Goal: Navigation & Orientation: Locate item on page

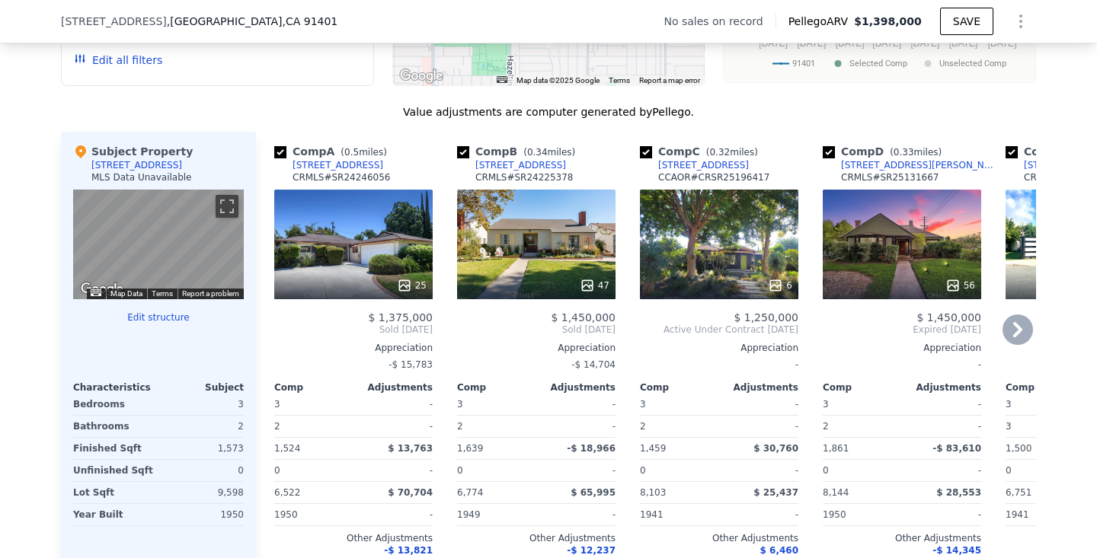
scroll to position [1404, 0]
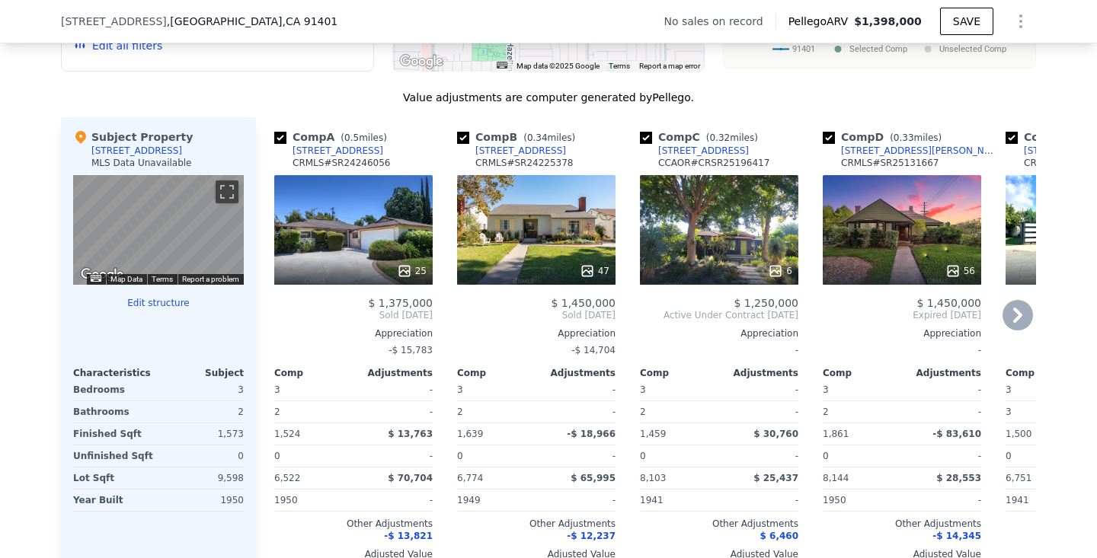
click at [1013, 312] on icon at bounding box center [1017, 315] width 30 height 30
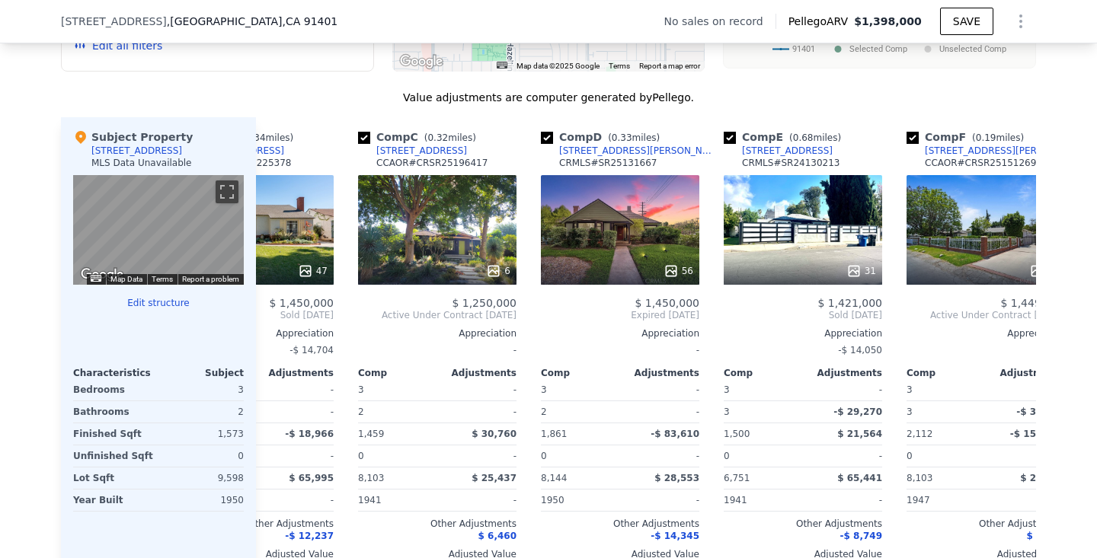
scroll to position [0, 366]
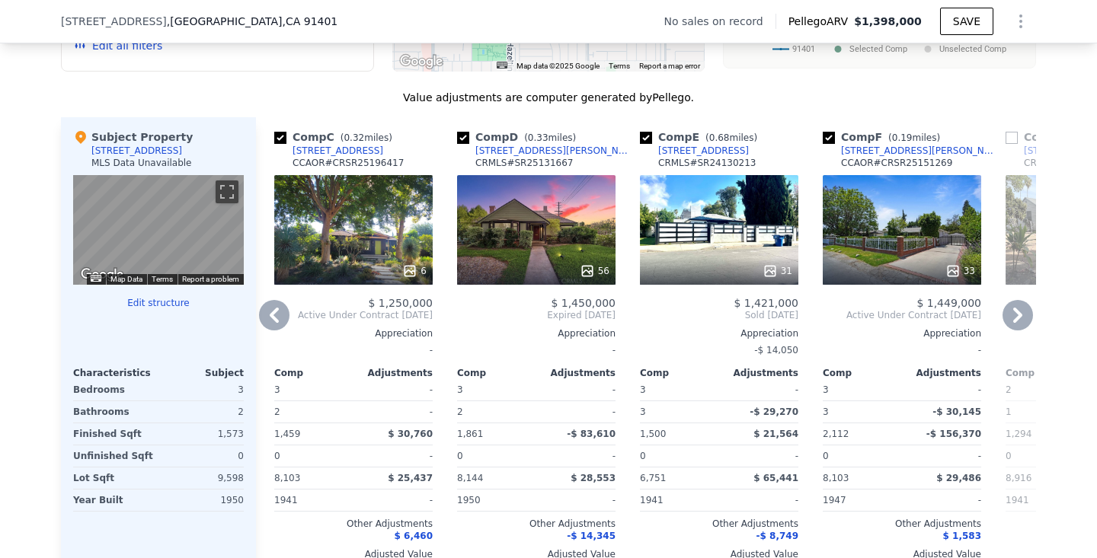
click at [1023, 312] on icon at bounding box center [1017, 315] width 30 height 30
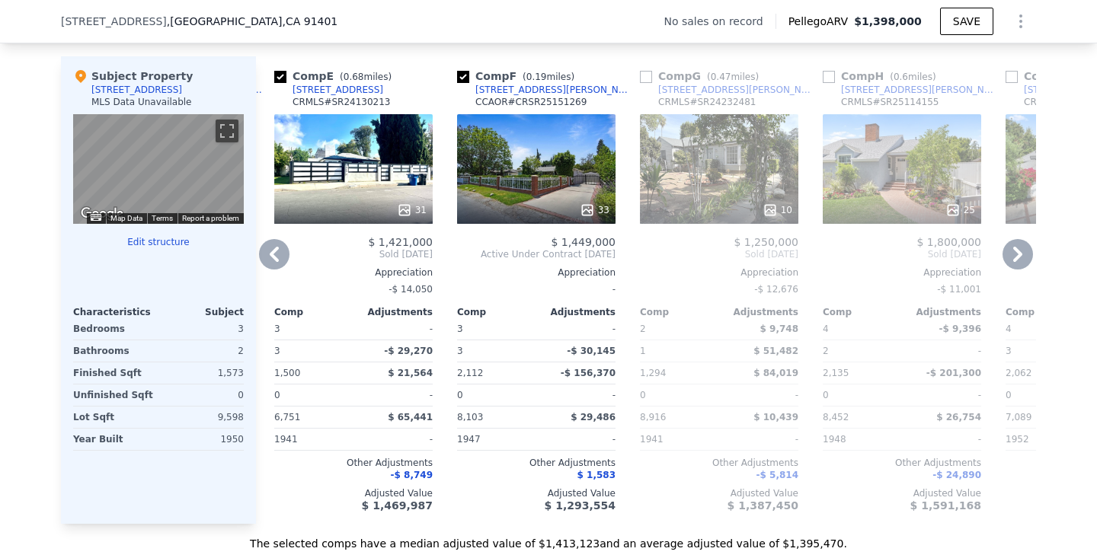
scroll to position [1452, 0]
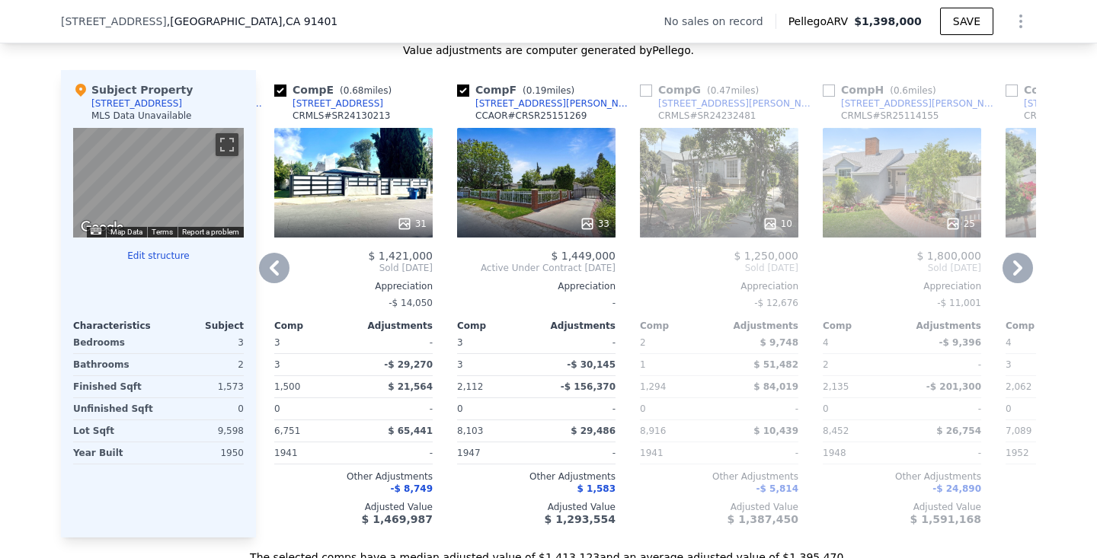
click at [279, 272] on icon at bounding box center [274, 268] width 30 height 30
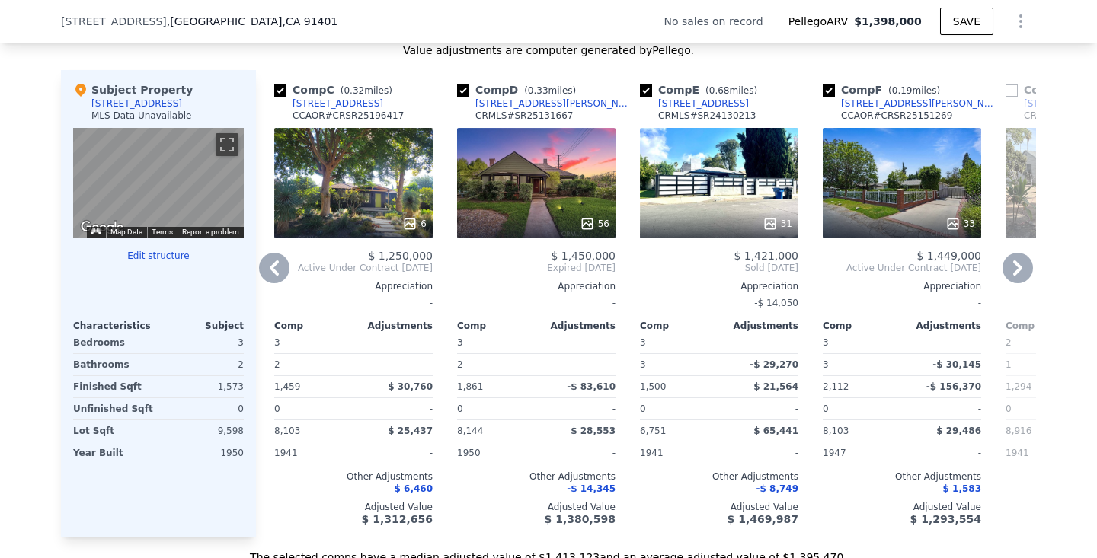
click at [276, 267] on icon at bounding box center [274, 268] width 30 height 30
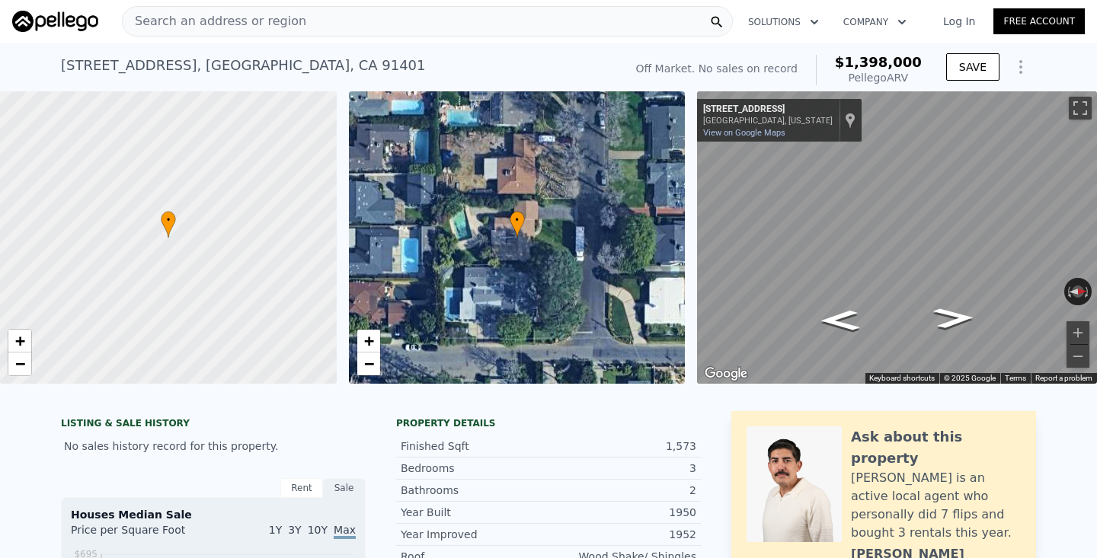
scroll to position [0, 0]
click at [957, 312] on icon "Go North, Cantaloupe Ave" at bounding box center [953, 318] width 76 height 30
click at [832, 323] on icon "Go South, Cantaloupe Ave" at bounding box center [839, 320] width 73 height 30
click at [965, 314] on icon "Go North, Cantaloupe Ave" at bounding box center [953, 318] width 76 height 30
click at [1071, 287] on button "Rotate counterclockwise" at bounding box center [1068, 291] width 8 height 27
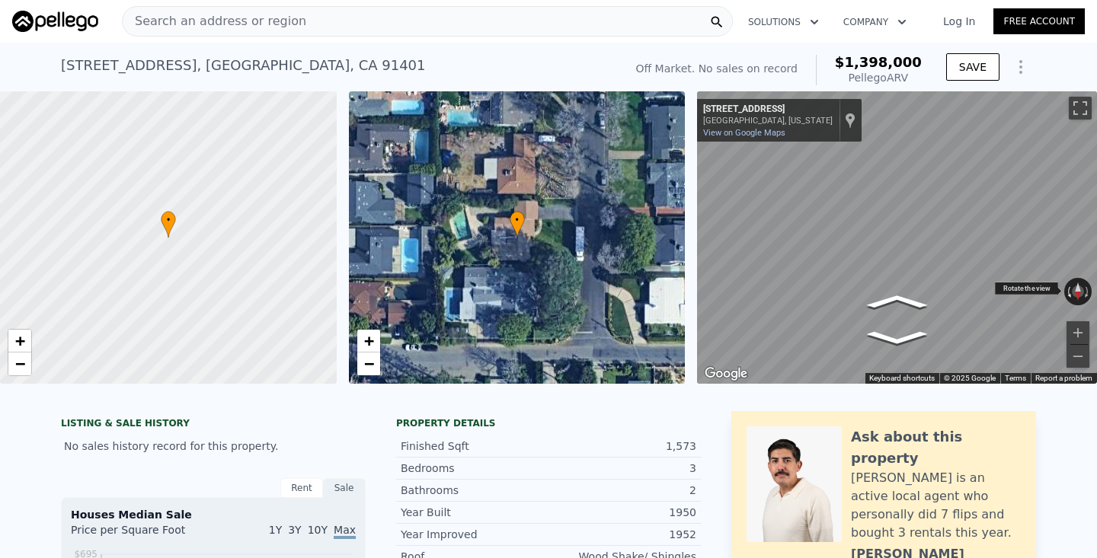
click at [1071, 287] on button "Rotate counterclockwise" at bounding box center [1068, 291] width 8 height 27
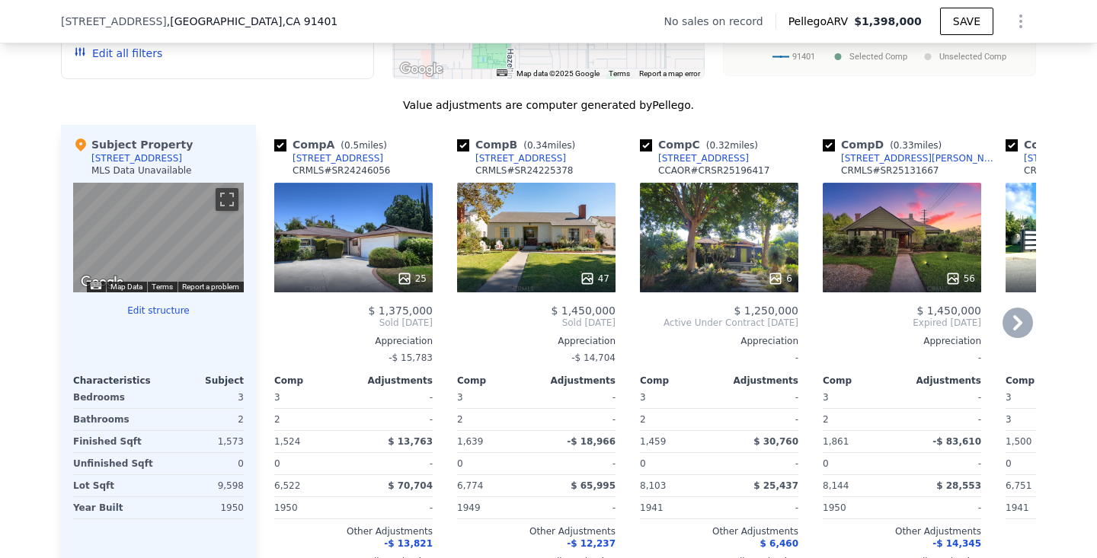
scroll to position [1398, 0]
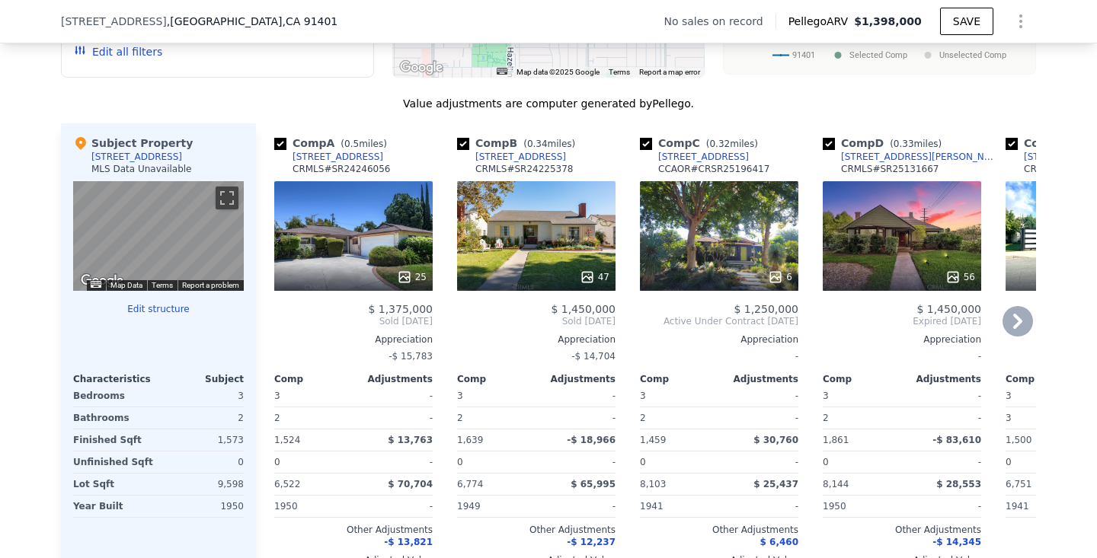
click at [1017, 317] on icon at bounding box center [1017, 321] width 9 height 15
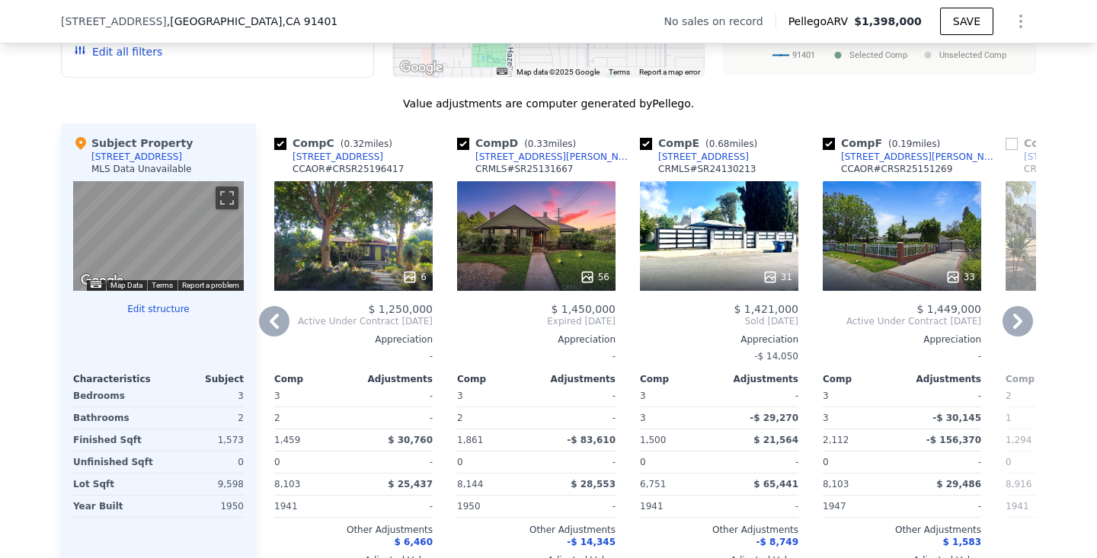
click at [278, 319] on icon at bounding box center [274, 321] width 30 height 30
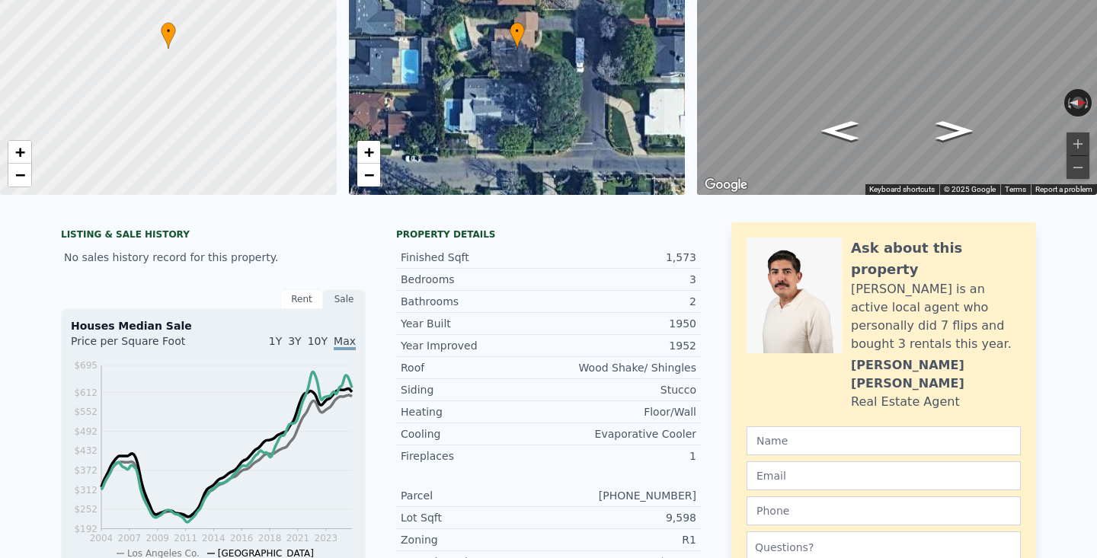
scroll to position [0, 0]
